Goal: Task Accomplishment & Management: Use online tool/utility

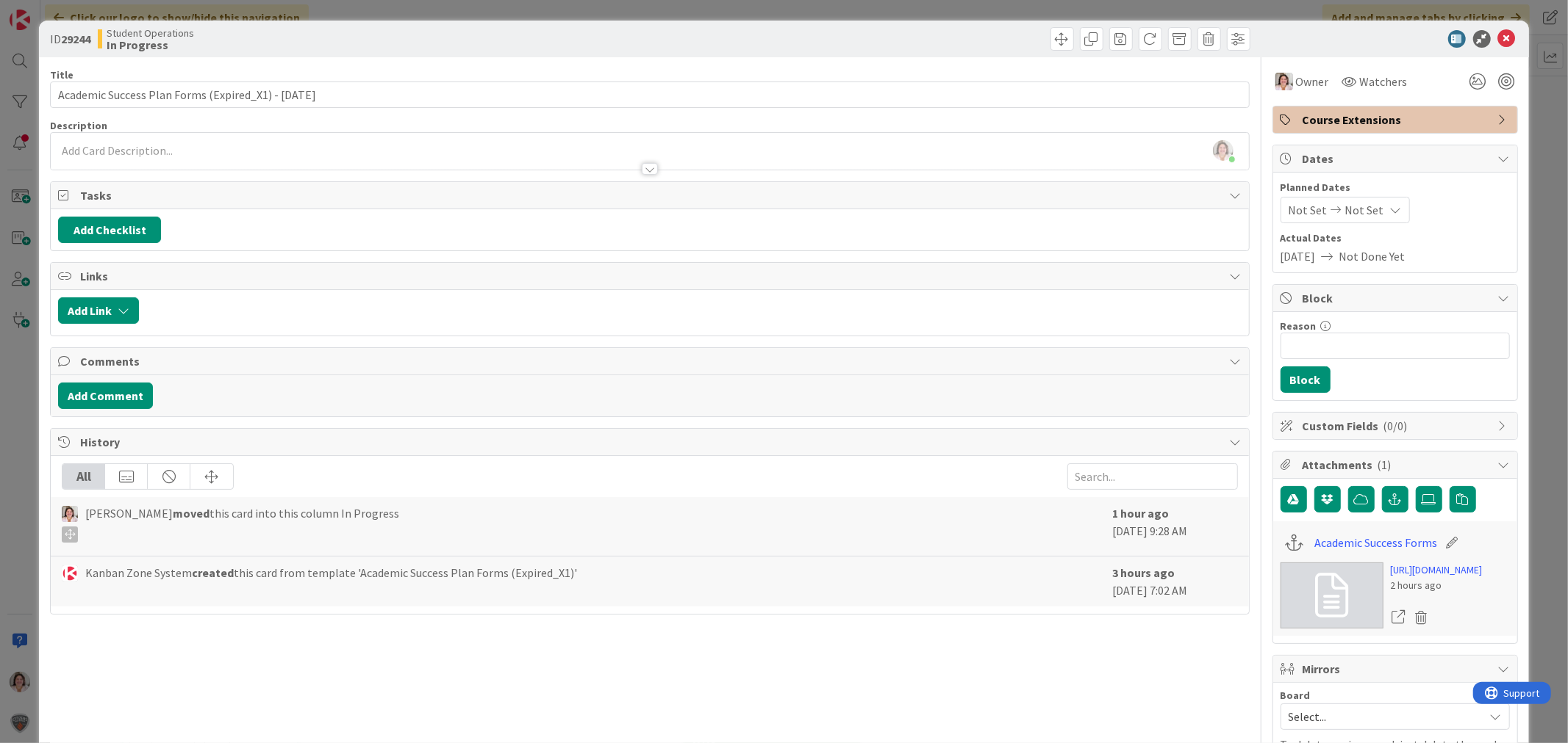
scroll to position [304, 0]
click at [1498, 35] on icon at bounding box center [1506, 39] width 18 height 18
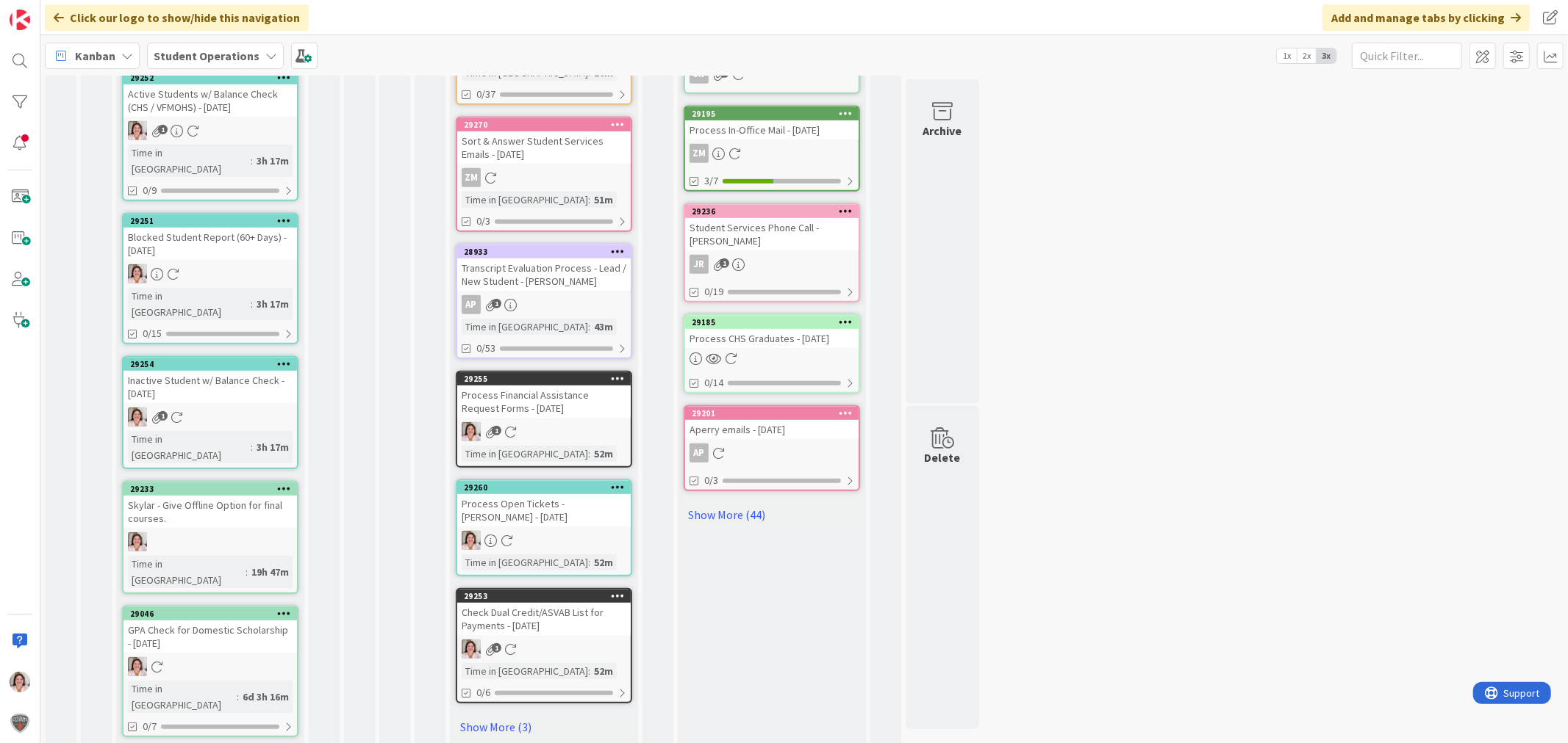
scroll to position [632, 0]
click at [508, 715] on link "Show More (3)" at bounding box center [544, 727] width 176 height 23
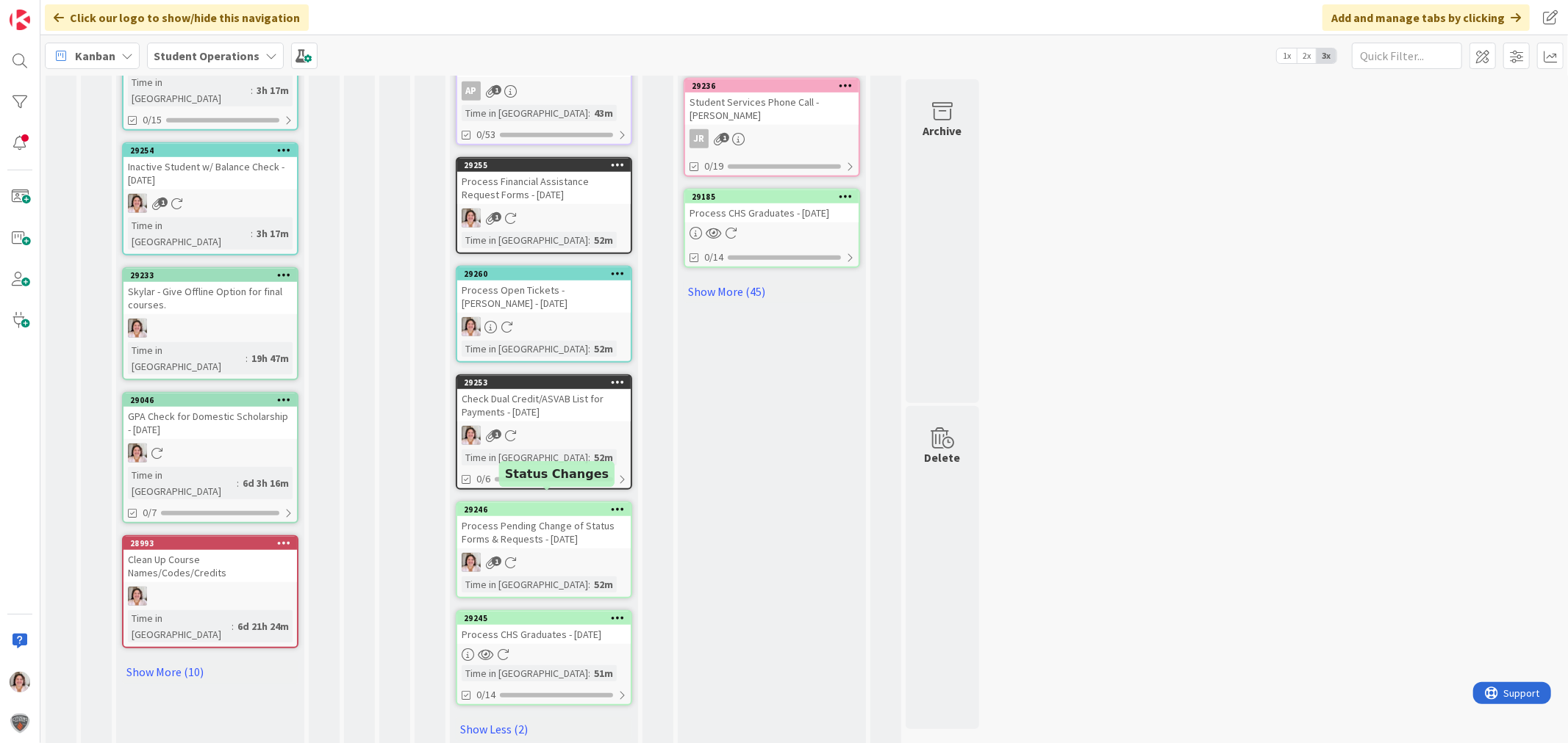
scroll to position [764, 0]
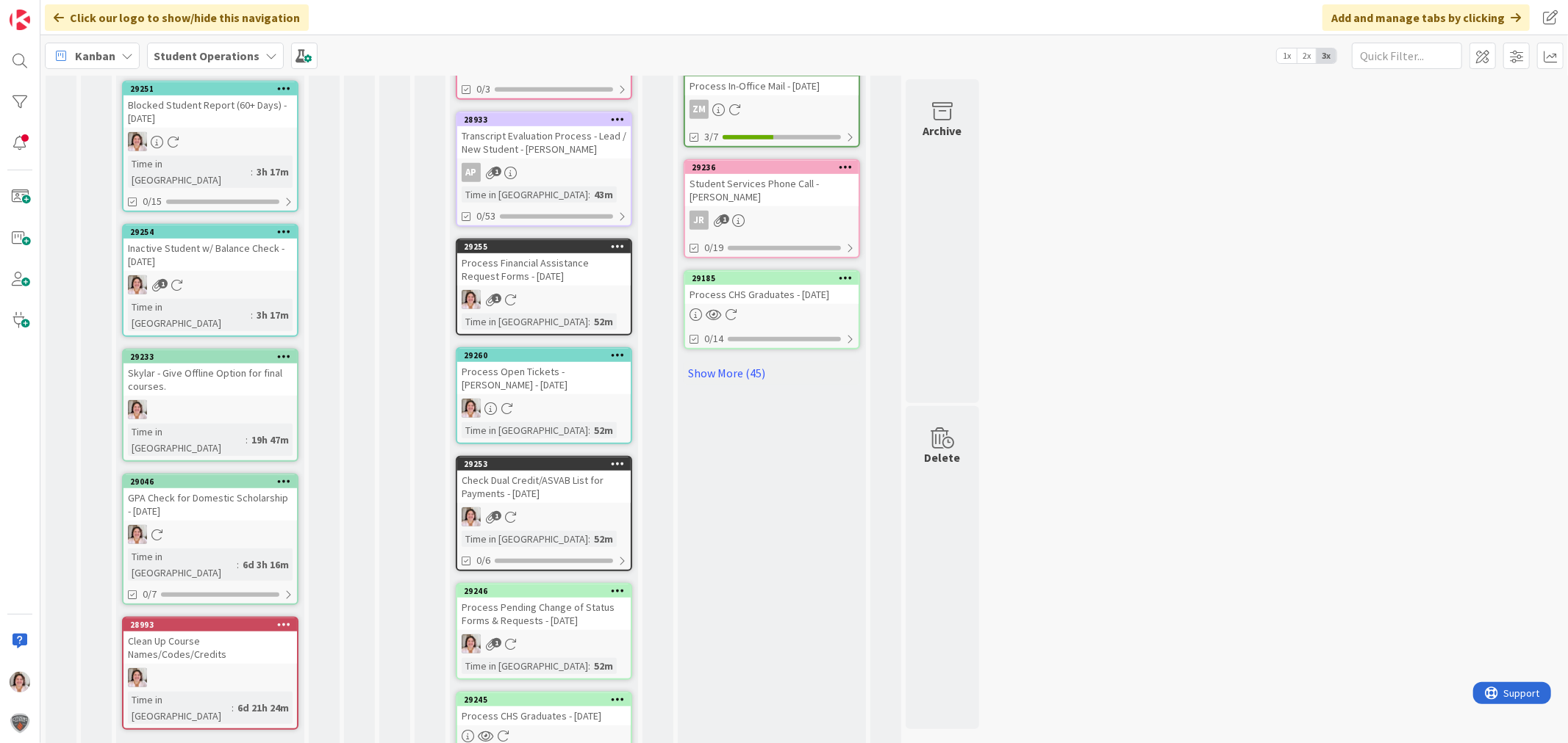
click at [581, 507] on div "1" at bounding box center [543, 517] width 173 height 19
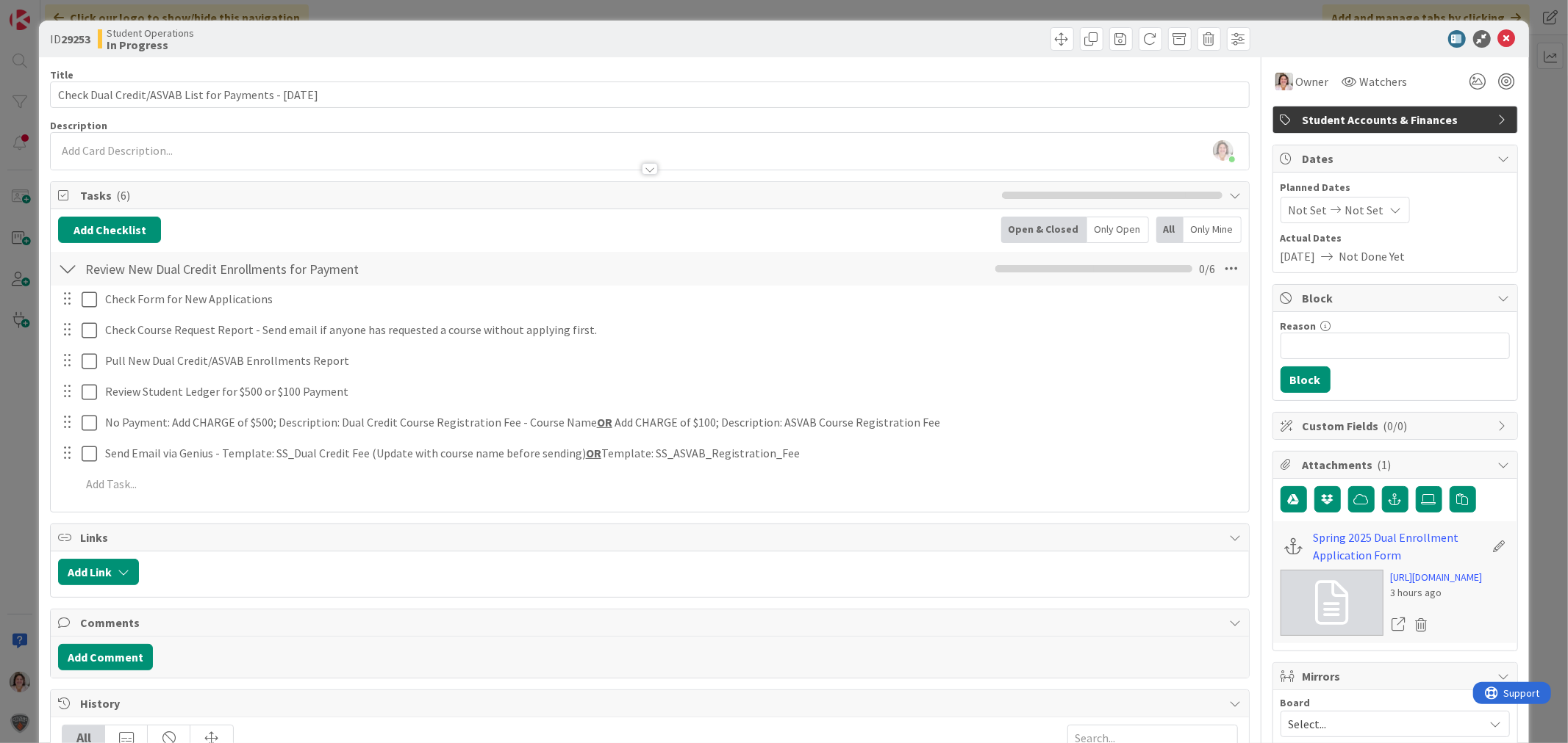
scroll to position [764, 0]
click at [1504, 34] on div at bounding box center [1387, 39] width 260 height 18
click at [1505, 34] on div at bounding box center [1387, 39] width 260 height 18
click at [1499, 34] on icon at bounding box center [1506, 39] width 18 height 18
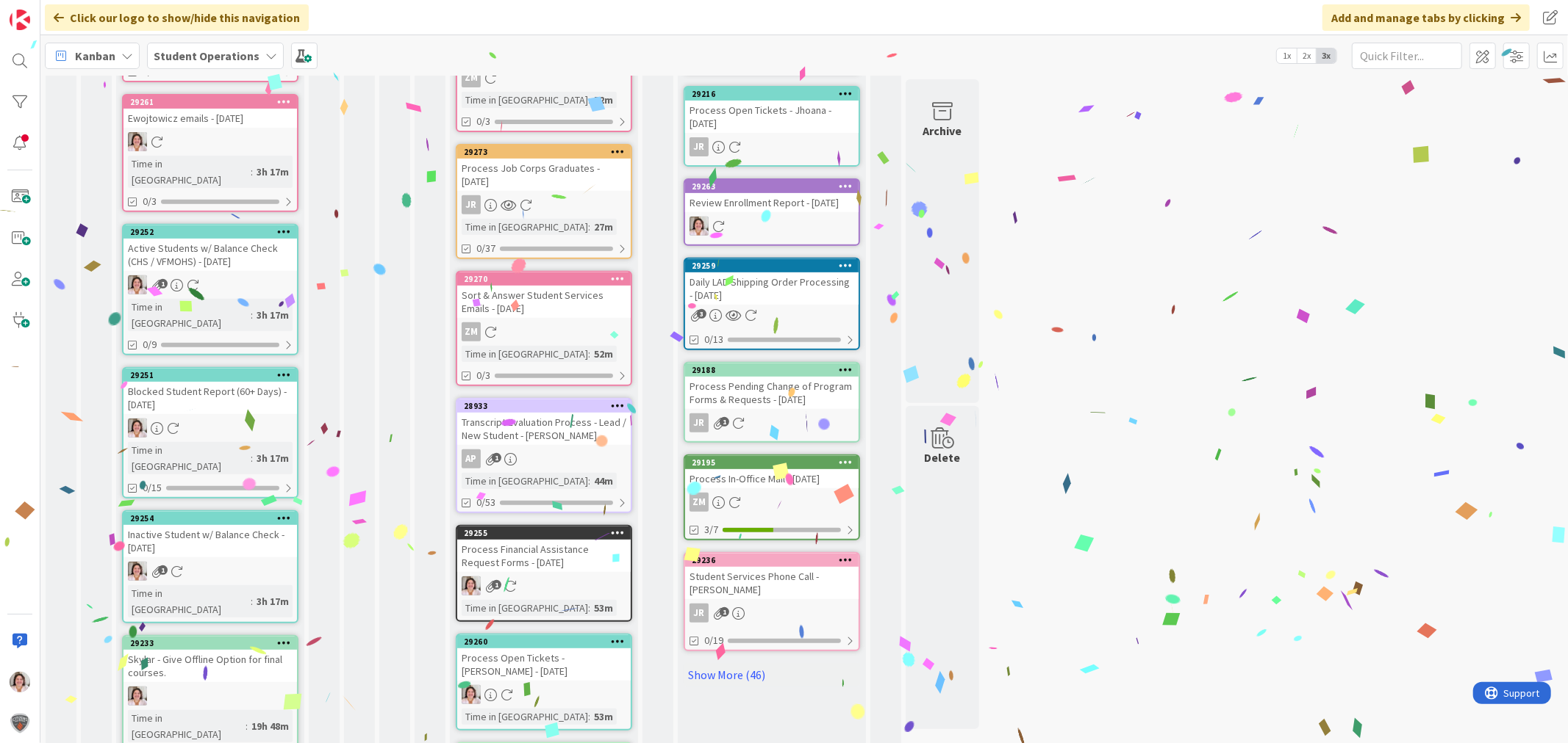
scroll to position [571, 0]
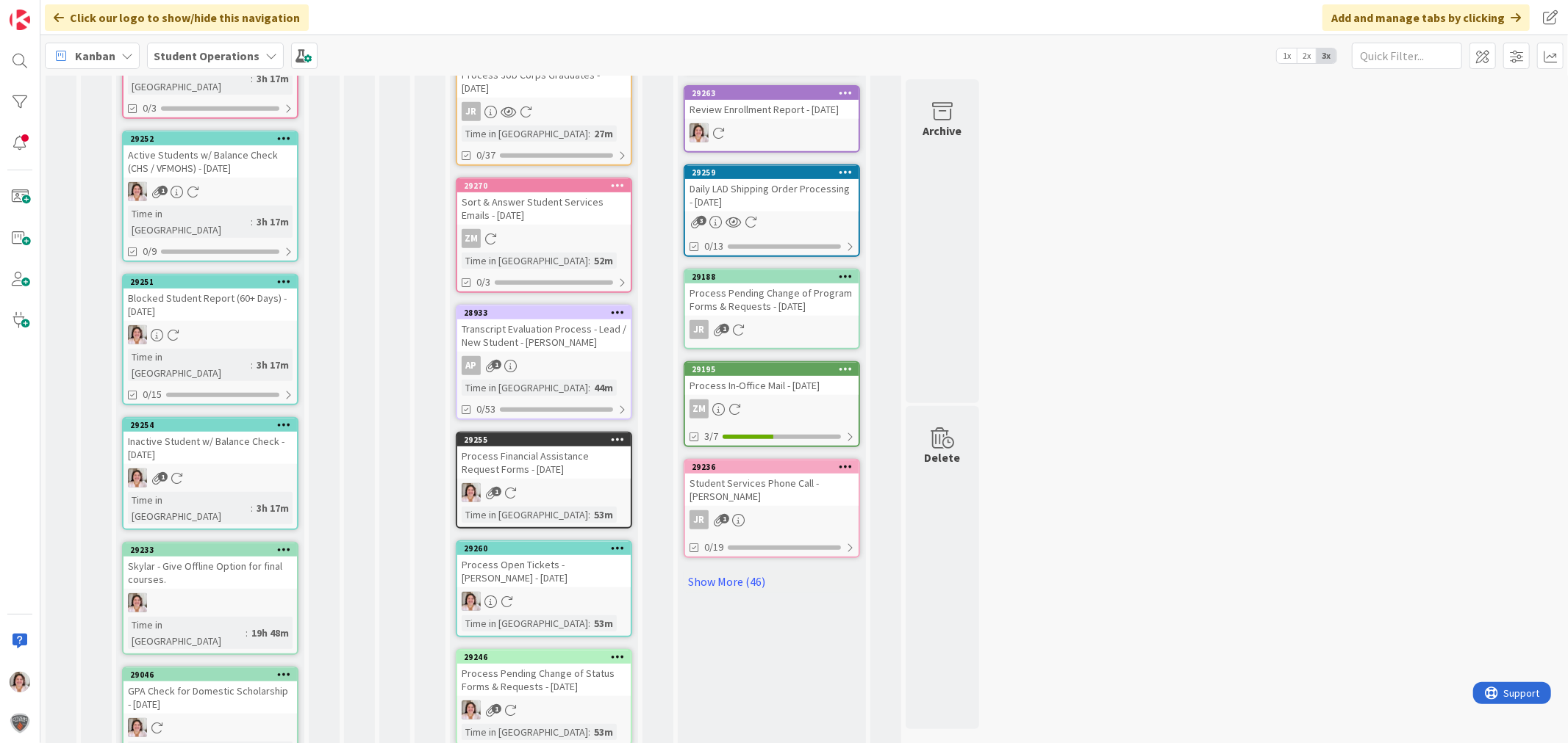
click at [519, 453] on div "Process Financial Assistance Request Forms - [DATE]" at bounding box center [543, 462] width 173 height 32
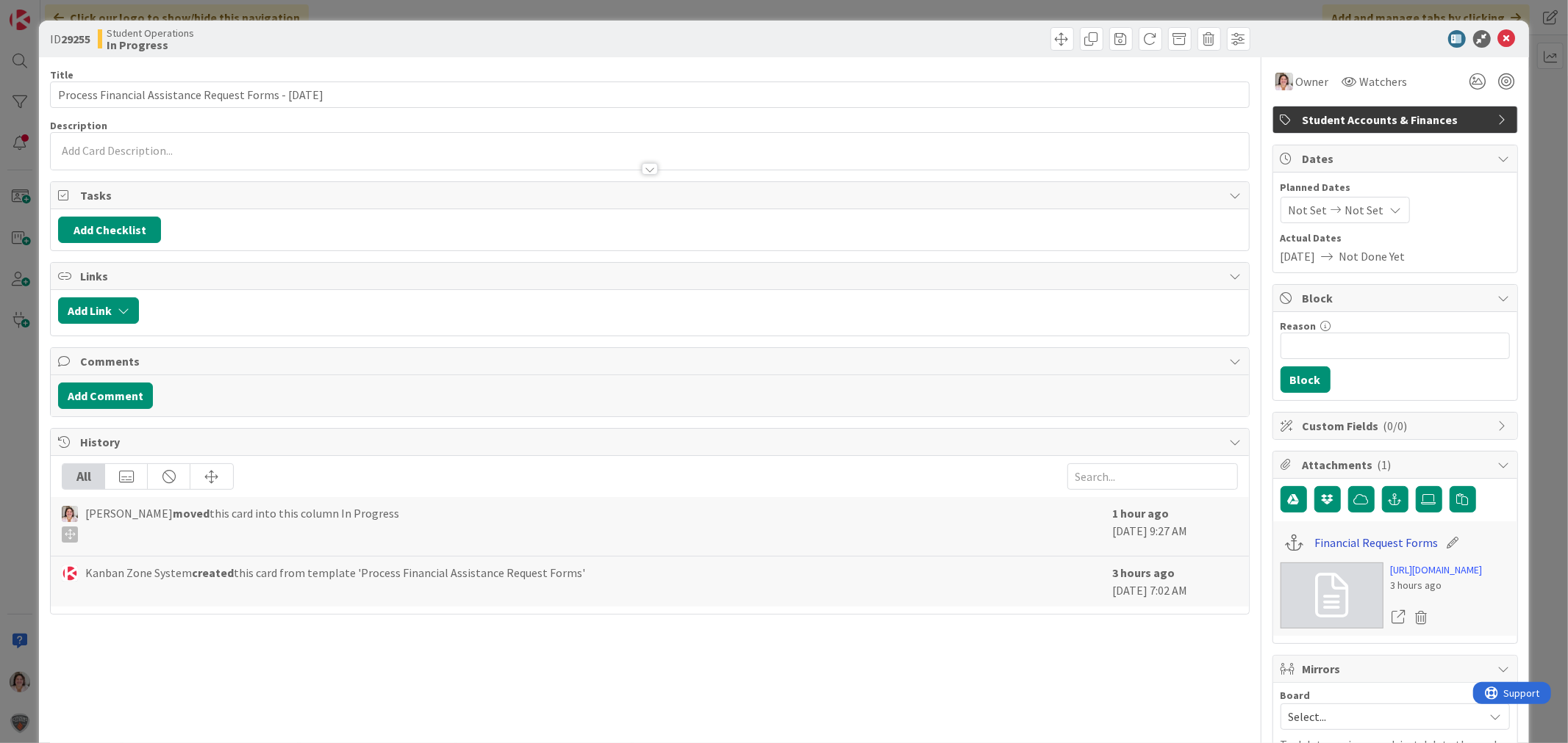
click at [1341, 546] on link "Financial Request Forms" at bounding box center [1376, 542] width 123 height 18
click at [1498, 37] on icon at bounding box center [1506, 39] width 18 height 18
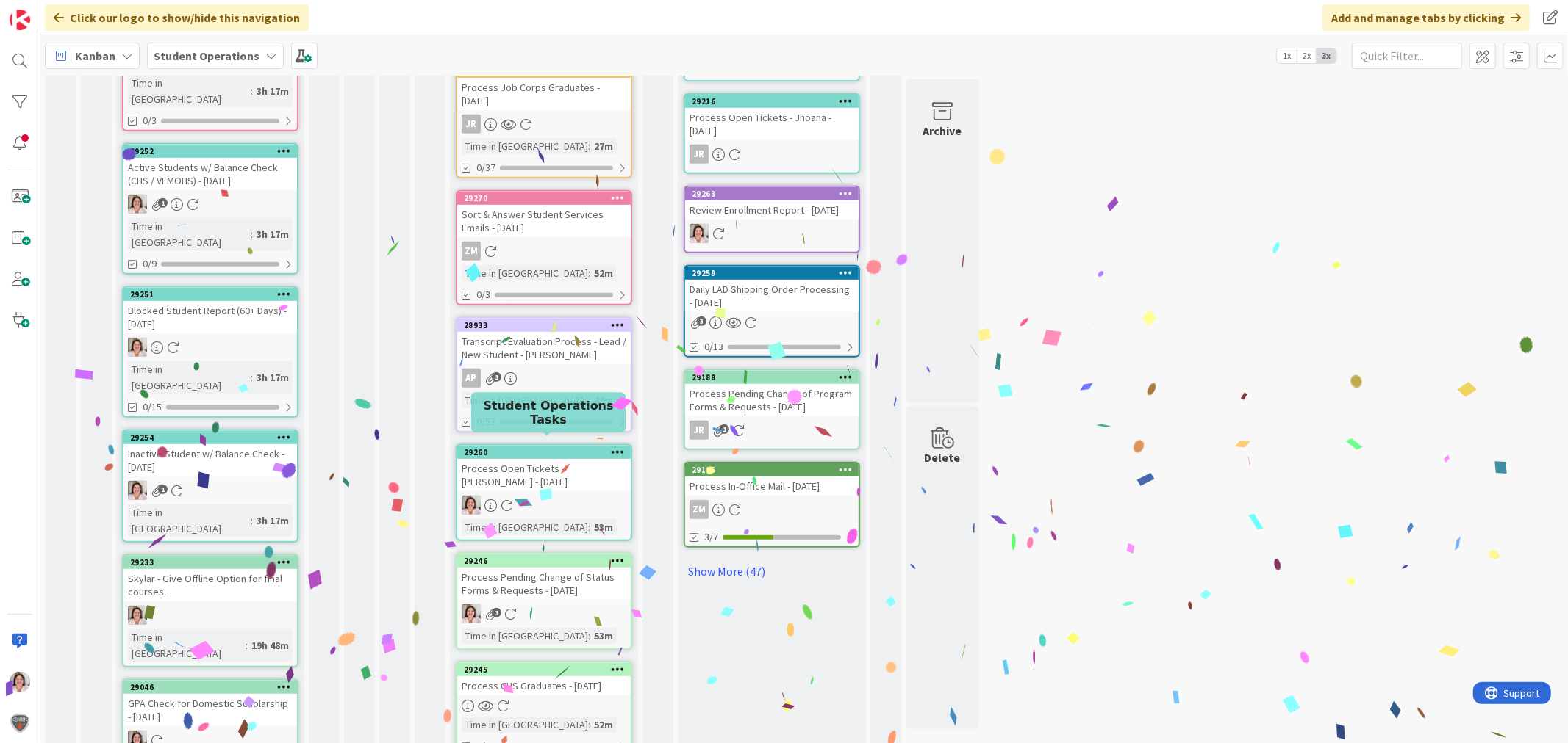
scroll to position [629, 0]
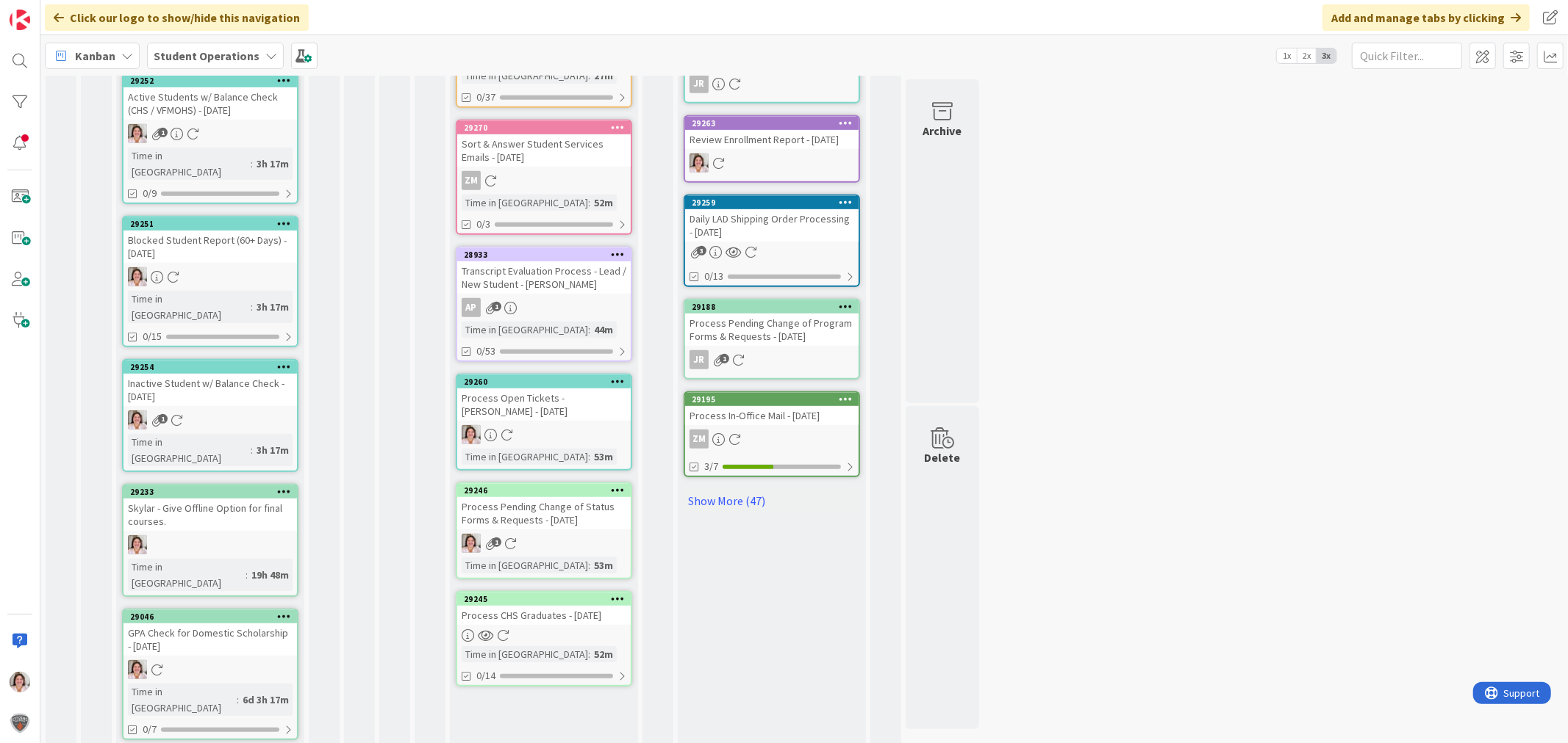
click at [539, 534] on div "1" at bounding box center [543, 543] width 173 height 19
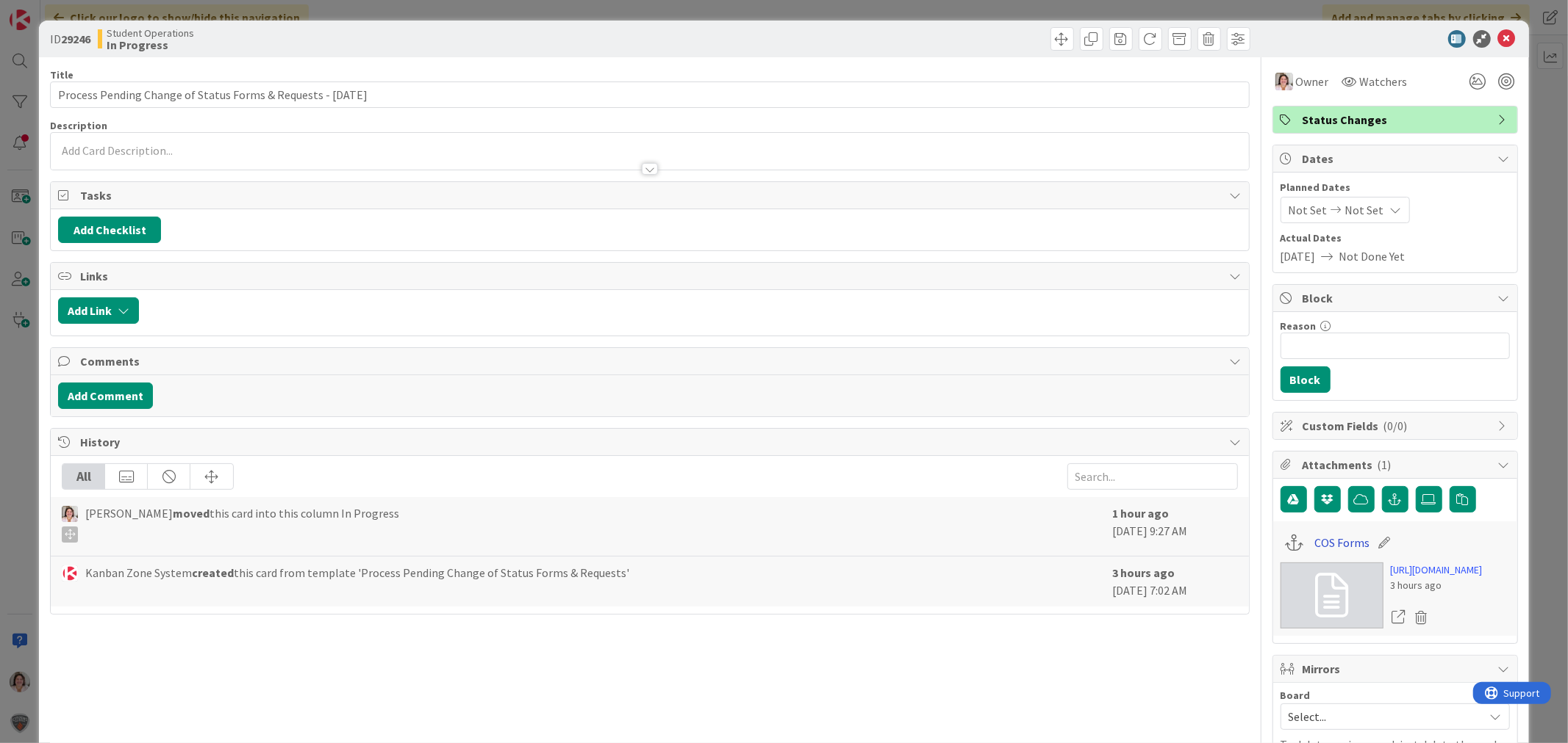
click at [1338, 546] on link "COS Forms" at bounding box center [1342, 542] width 55 height 18
click at [1498, 39] on icon at bounding box center [1506, 39] width 18 height 18
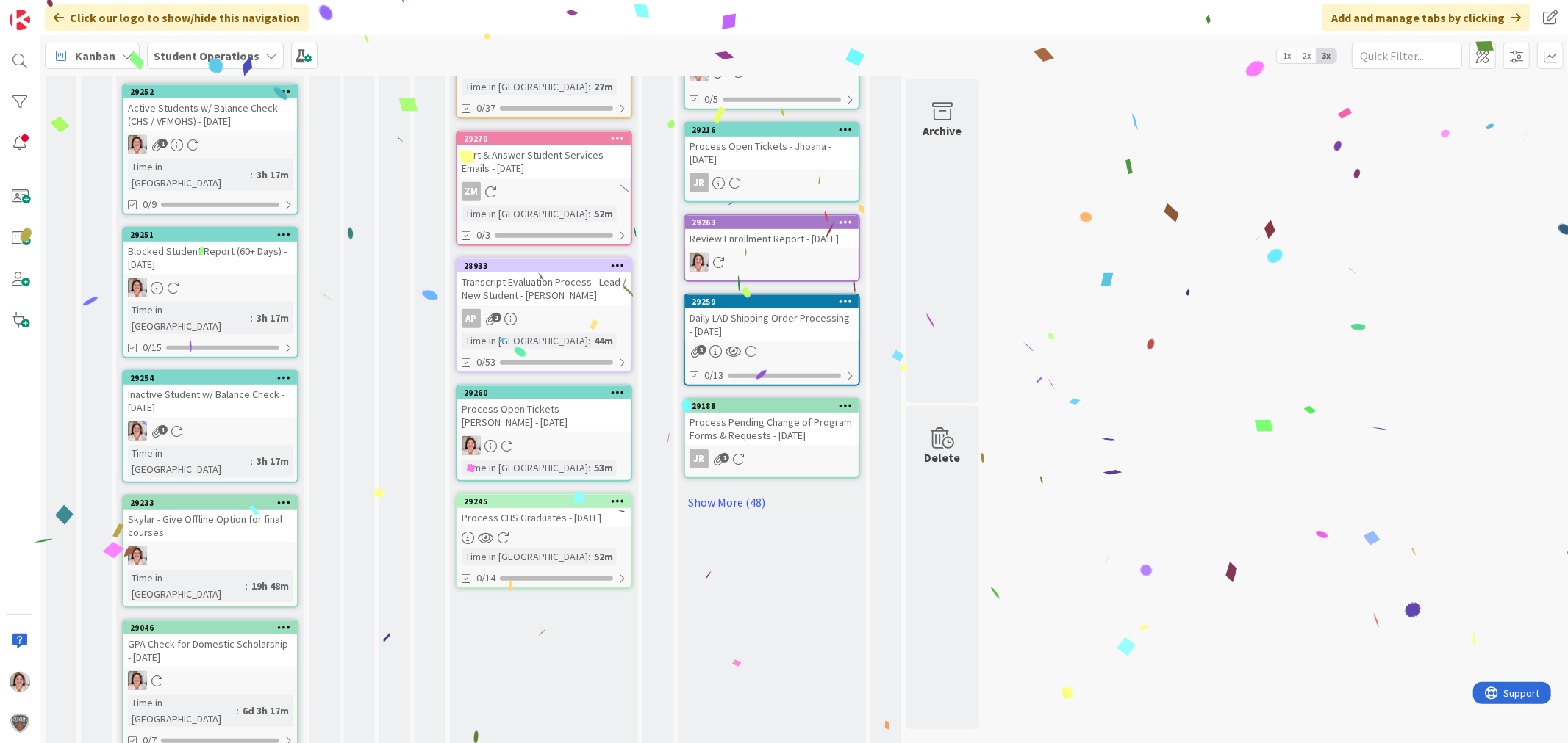
scroll to position [629, 0]
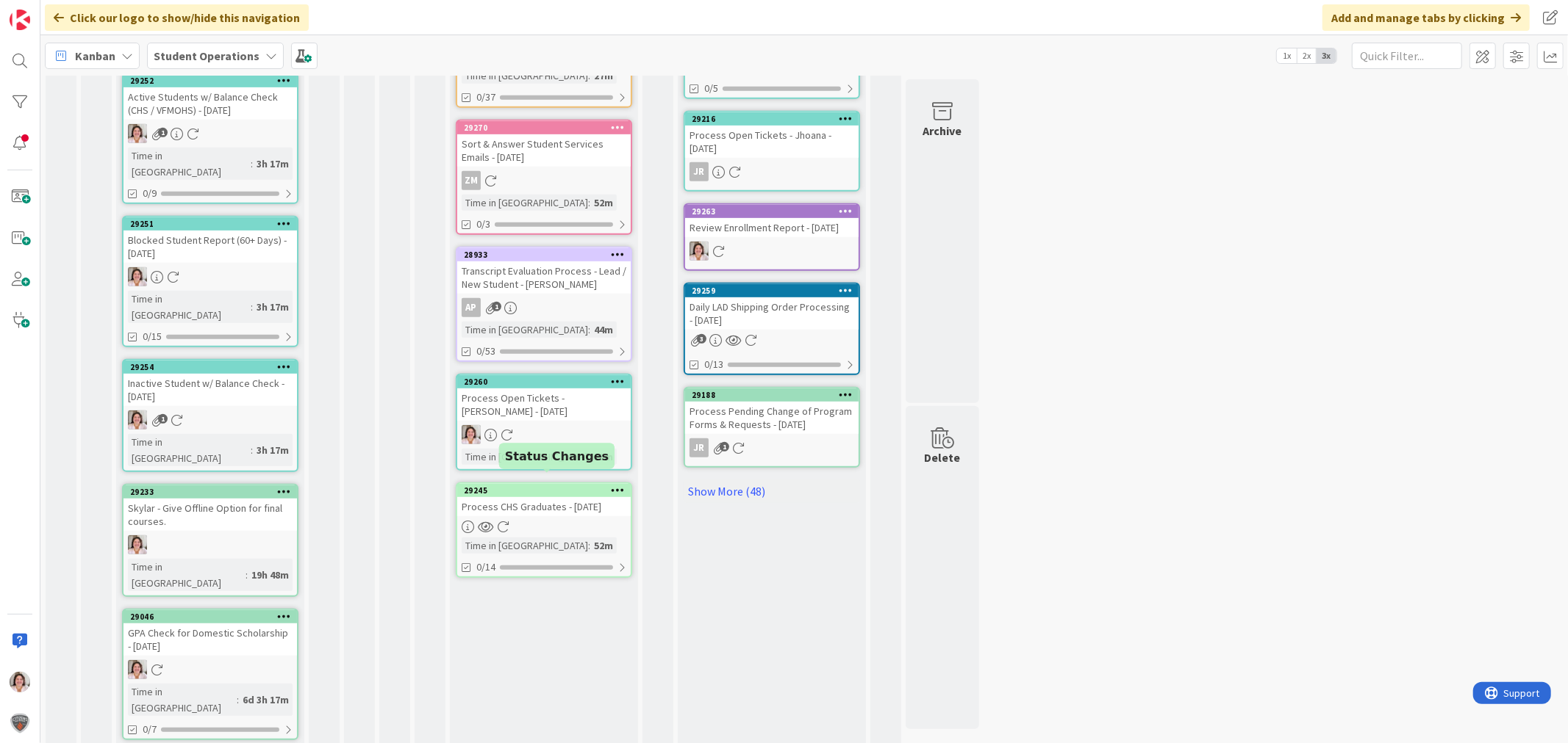
click at [554, 503] on div "Process CHS Graduates - [DATE]" at bounding box center [543, 507] width 173 height 19
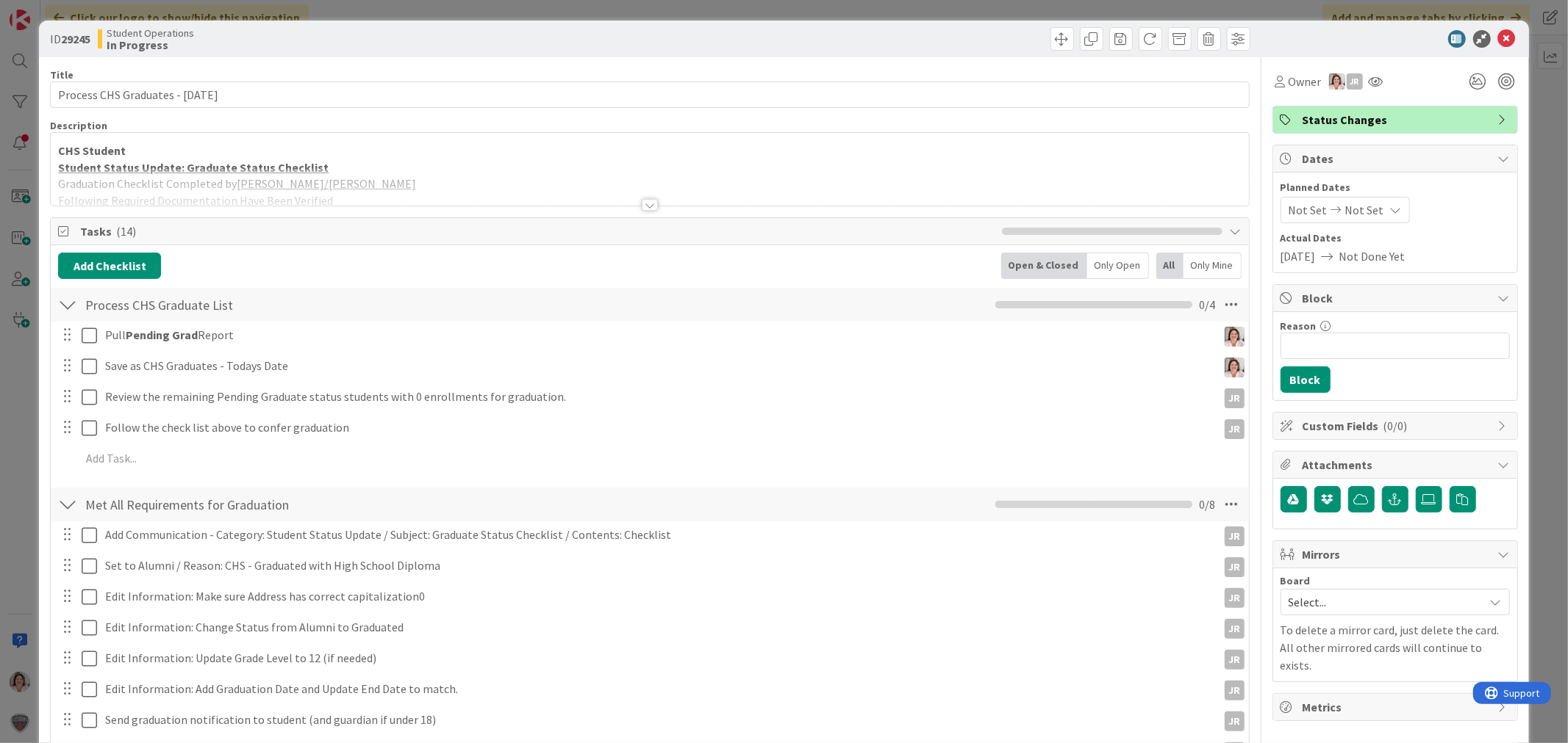
click at [643, 206] on div at bounding box center [650, 204] width 16 height 12
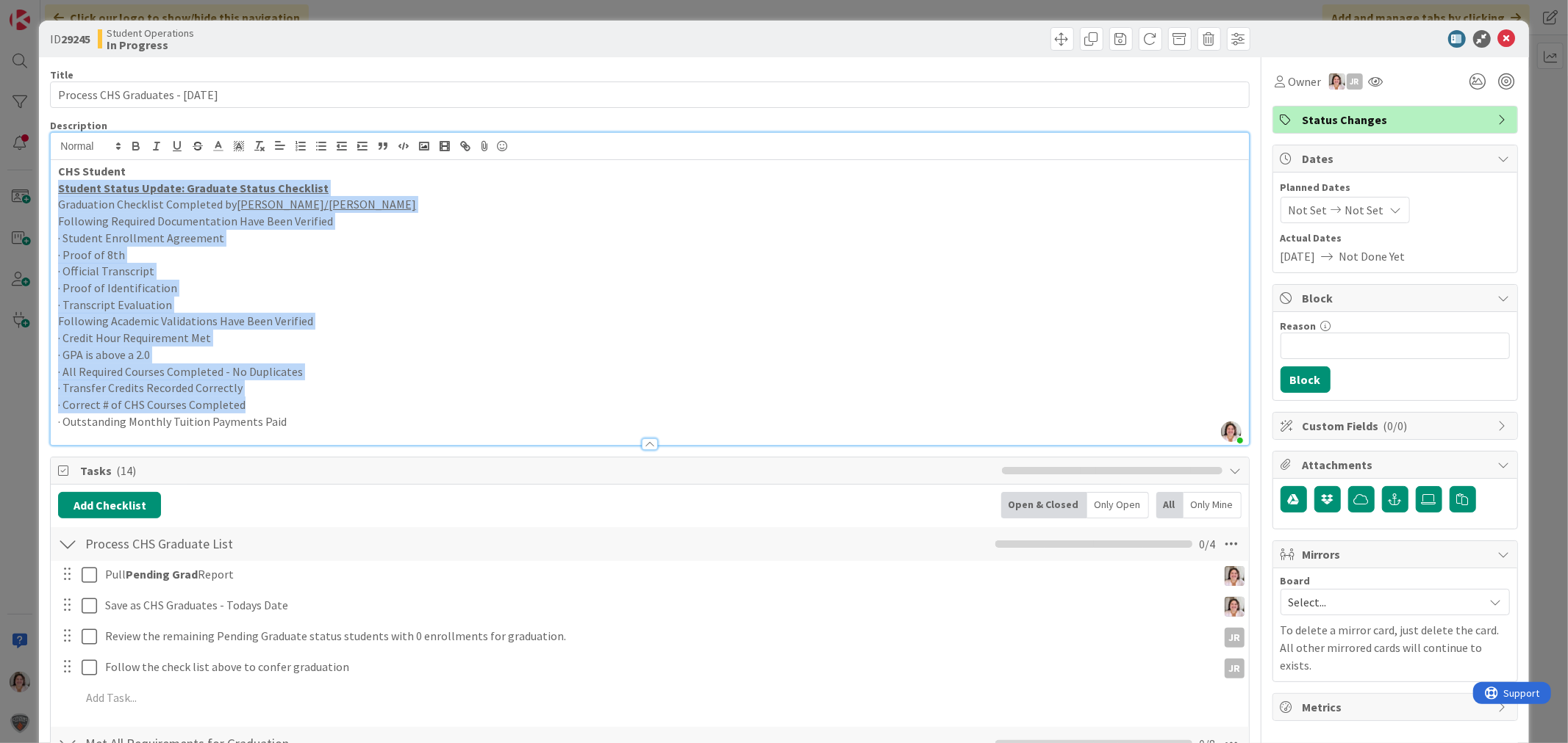
drag, startPoint x: 308, startPoint y: 409, endPoint x: 6, endPoint y: 192, distance: 371.9
click at [6, 192] on div "ID 29245 Student Operations In Progress Title 34 / 128 Process CHS Graduates - …" at bounding box center [784, 372] width 1568 height 743
copy div "Student Status Update: Graduate Status Checklist Graduation Checklist Completed…"
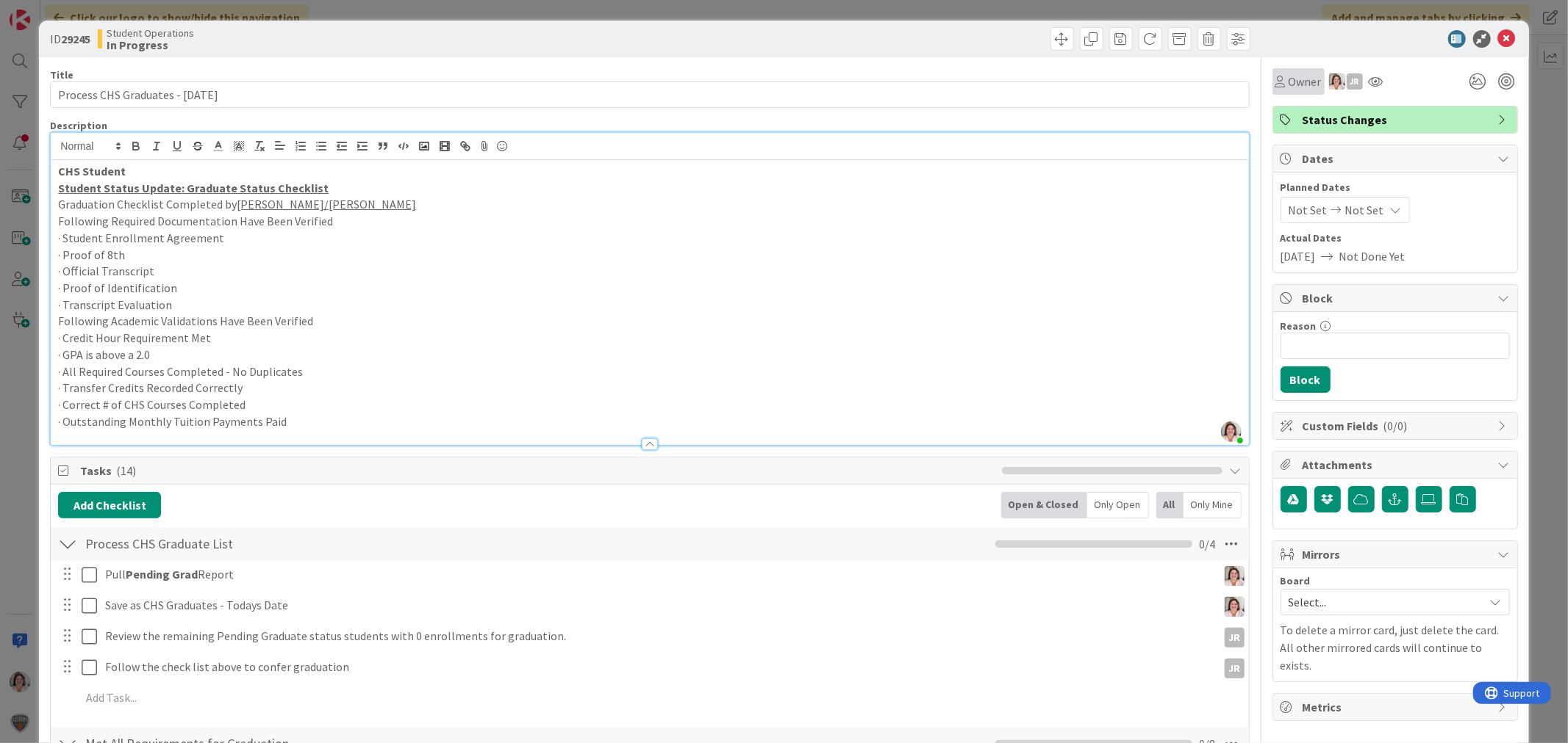
click at [1288, 88] on span "Owner" at bounding box center [1305, 81] width 33 height 18
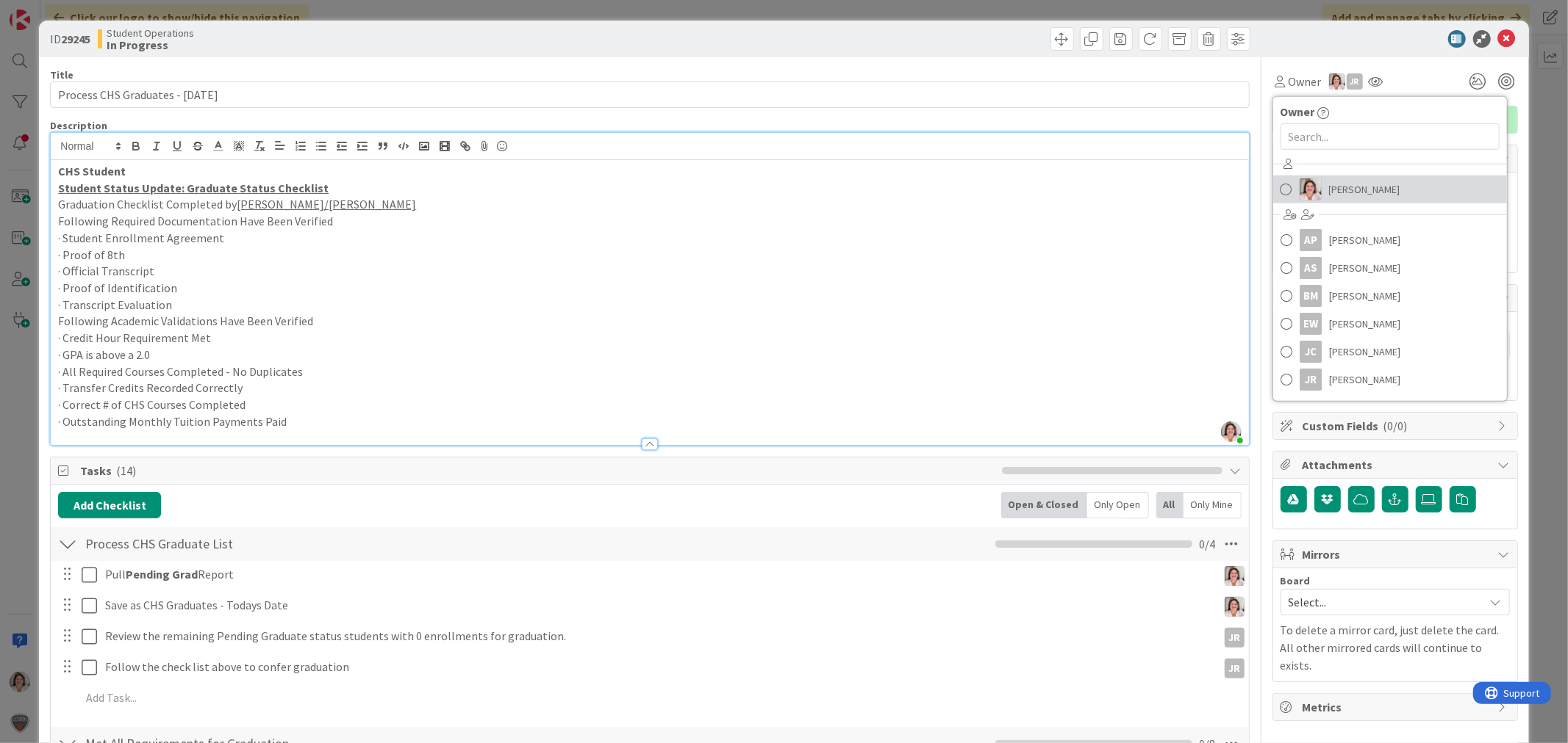
drag, startPoint x: 1338, startPoint y: 194, endPoint x: 1368, endPoint y: 179, distance: 33.5
click at [1338, 194] on span "[PERSON_NAME]" at bounding box center [1364, 190] width 71 height 22
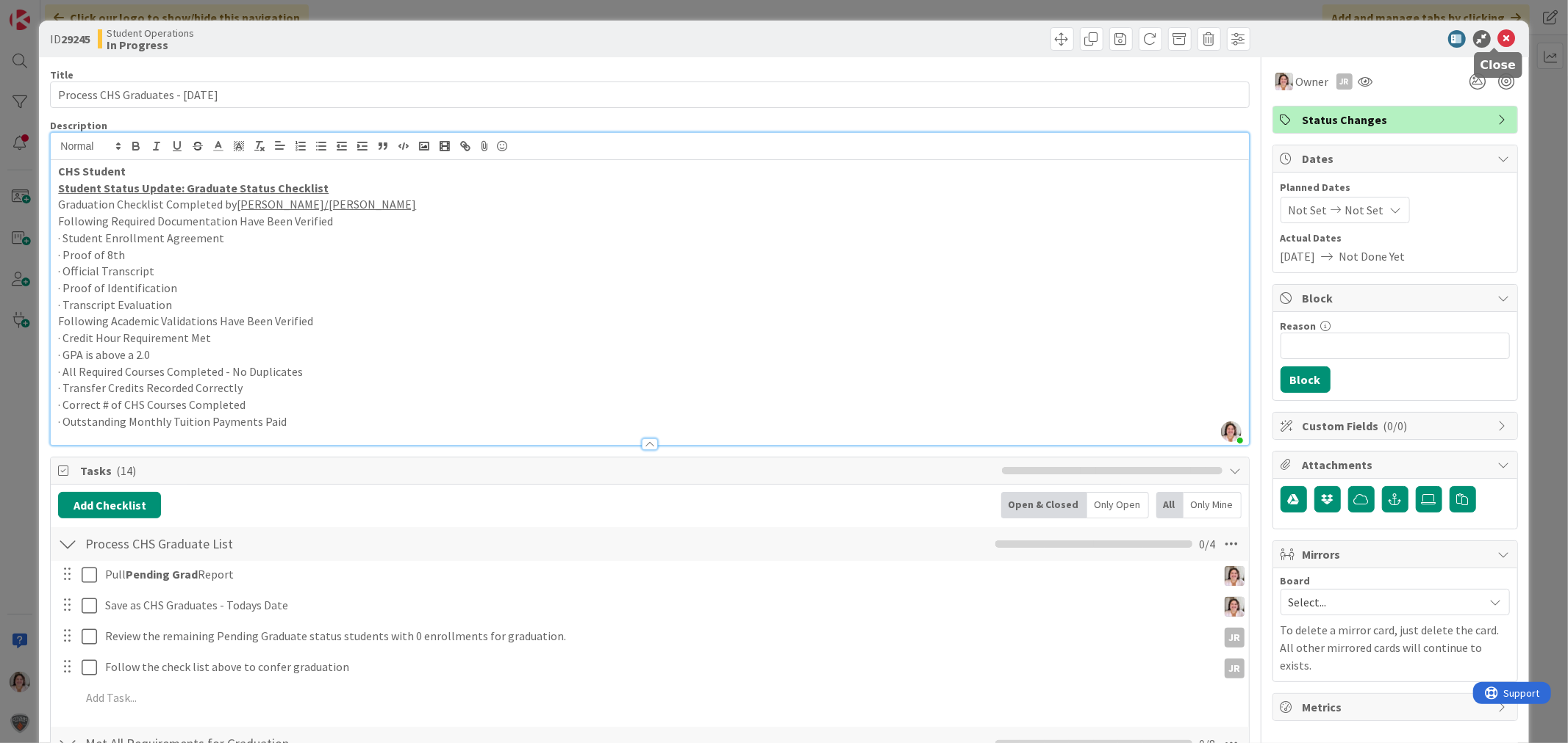
click at [1498, 43] on icon at bounding box center [1506, 39] width 18 height 18
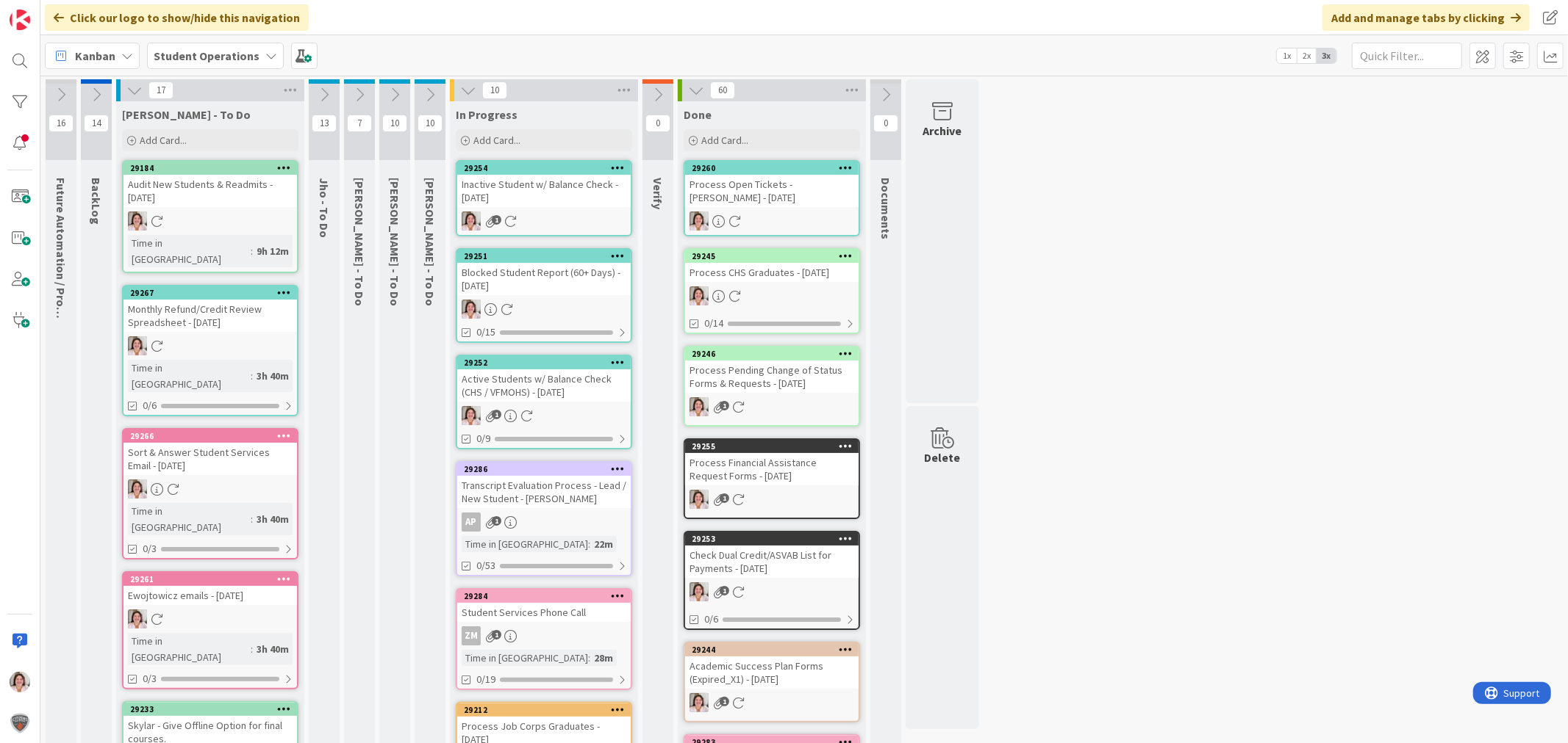
click at [792, 278] on div "Process CHS Graduates - [DATE]" at bounding box center [772, 272] width 173 height 19
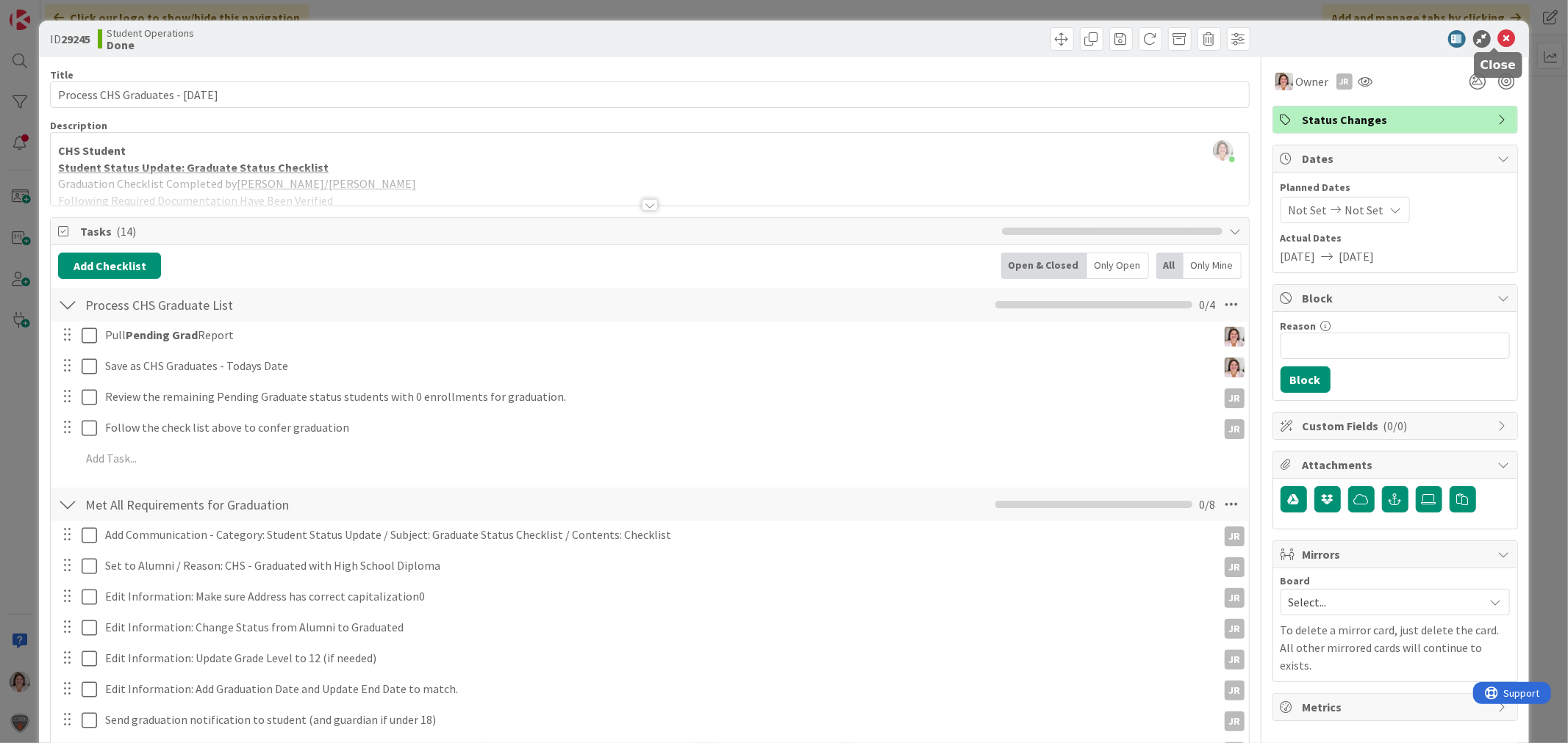
click at [1498, 39] on icon at bounding box center [1506, 39] width 18 height 18
